Goal: Navigation & Orientation: Find specific page/section

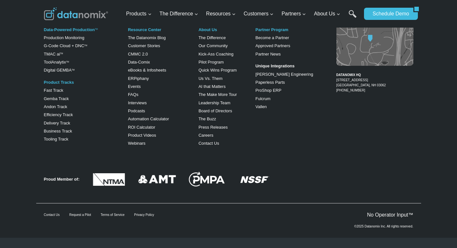
scroll to position [1269, 0]
click at [131, 105] on link "Interviews" at bounding box center [137, 102] width 19 height 5
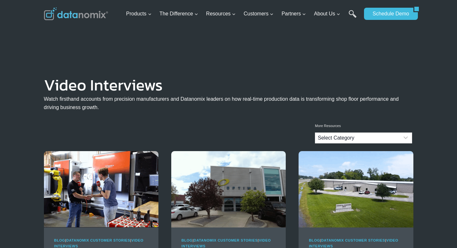
click at [334, 133] on select "Select Category Blog Datanomix Comix Datanomix Customer Stories Datanomix Custo…" at bounding box center [363, 137] width 97 height 11
select select "400"
click at [315, 132] on select "Select Category Blog Datanomix Comix Datanomix Customer Stories Datanomix Custo…" at bounding box center [363, 137] width 97 height 11
